Goal: Browse casually

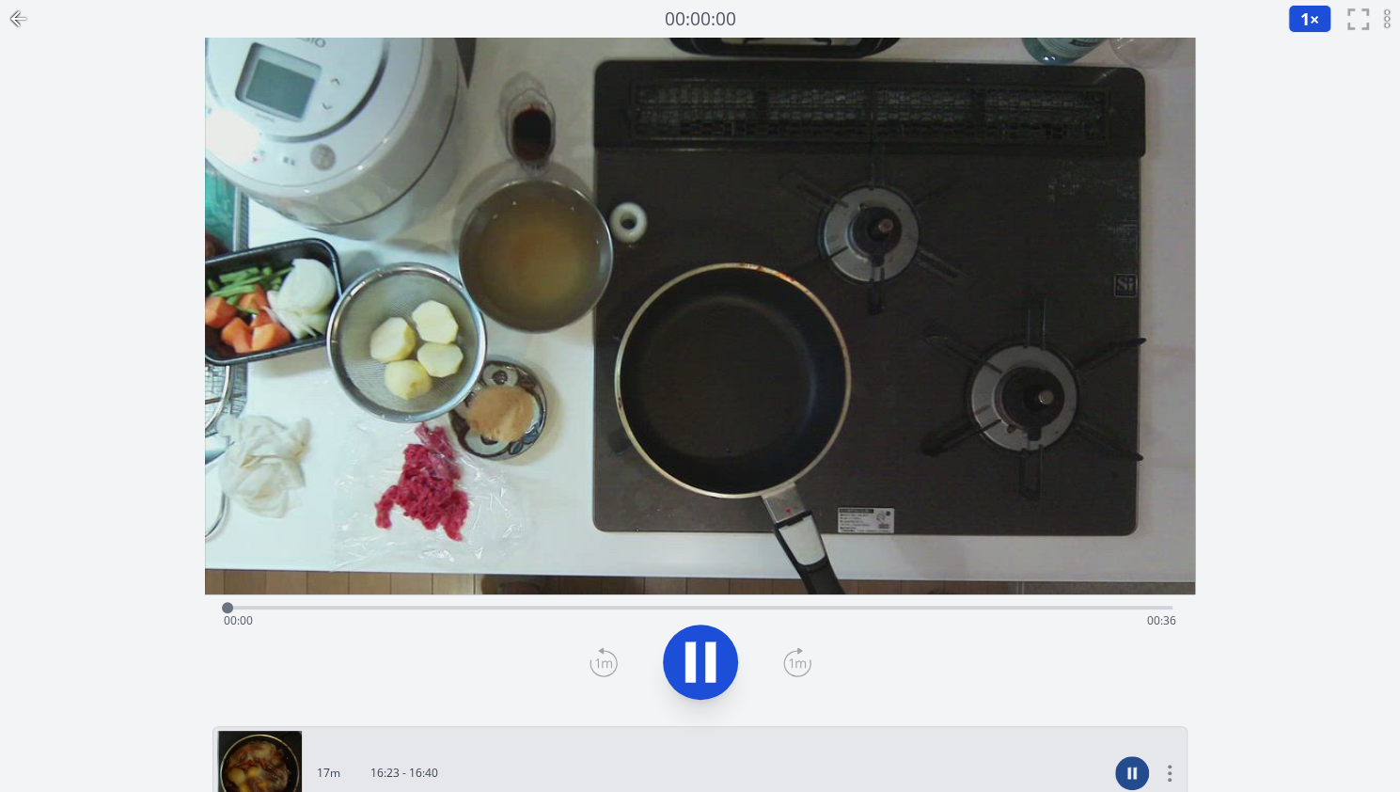
click at [399, 599] on div "Time elapsed: 00:00 Time remaining: 00:36" at bounding box center [700, 605] width 945 height 23
click at [580, 616] on div "Time elapsed: 00:07 Time remaining: 00:29" at bounding box center [700, 621] width 953 height 30
click at [799, 616] on div "Time elapsed: 00:13 Time remaining: 00:23" at bounding box center [700, 621] width 953 height 30
click at [935, 606] on div "Time elapsed: 00:22 Time remaining: 00:14" at bounding box center [700, 621] width 953 height 30
click at [1090, 599] on div "Time elapsed: 00:26 Time remaining: 00:10" at bounding box center [700, 605] width 945 height 23
